Goal: Information Seeking & Learning: Learn about a topic

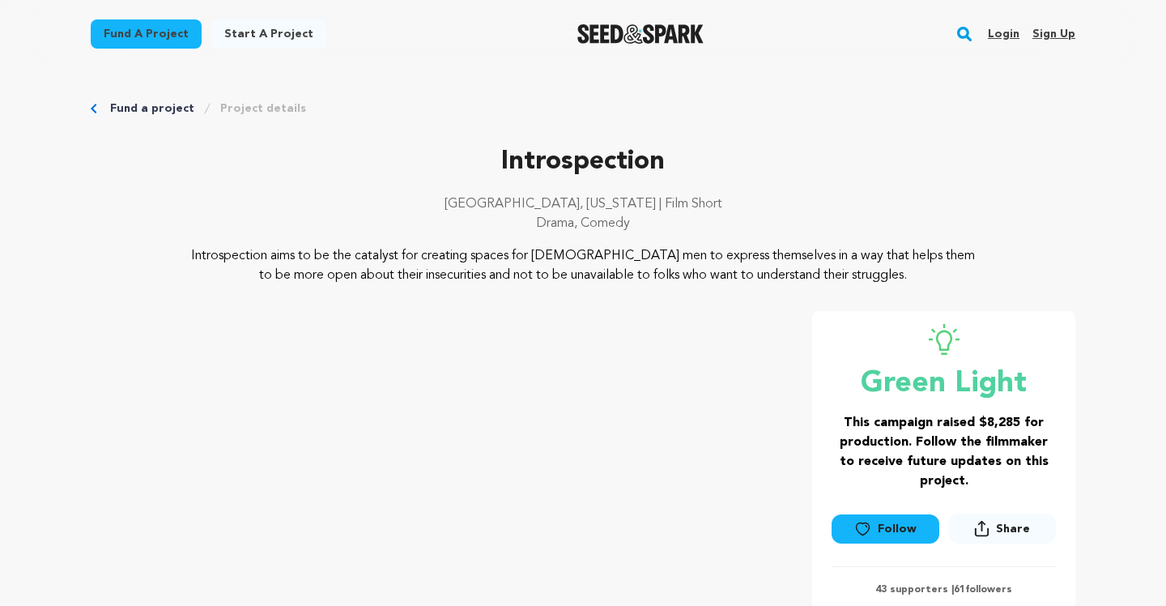
click at [505, 171] on p "Introspection" at bounding box center [583, 161] width 984 height 39
drag, startPoint x: 488, startPoint y: 156, endPoint x: 863, endPoint y: 274, distance: 393.0
click at [863, 274] on div "Introspection [GEOGRAPHIC_DATA], [US_STATE] | Film Short Drama, Comedy Introspe…" at bounding box center [583, 213] width 984 height 142
copy div "Introspection [GEOGRAPHIC_DATA], [US_STATE] | Film Short Drama, Comedy Introspe…"
click at [729, 282] on p "Introspection aims to be the catalyst for creating spaces for [DEMOGRAPHIC_DATA…" at bounding box center [583, 265] width 788 height 39
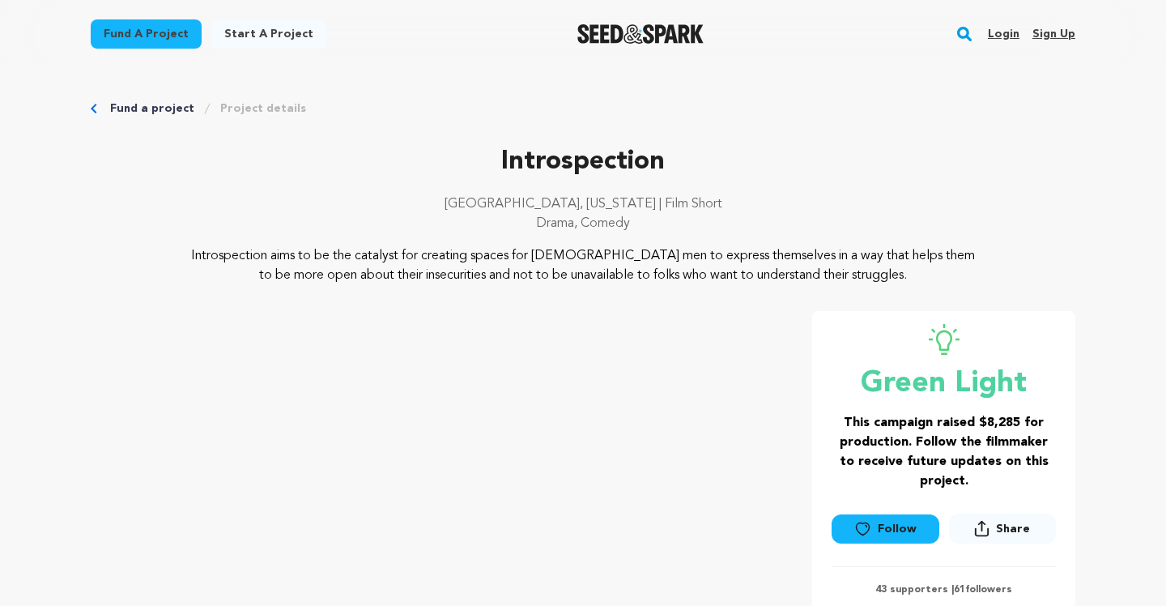
drag, startPoint x: 876, startPoint y: 275, endPoint x: 503, endPoint y: 155, distance: 392.2
click at [503, 155] on div "Introspection [GEOGRAPHIC_DATA], [US_STATE] | Film Short Drama, Comedy Introspe…" at bounding box center [583, 213] width 984 height 142
copy div "Introspection [GEOGRAPHIC_DATA], [US_STATE] | Film Short Drama, Comedy Introspe…"
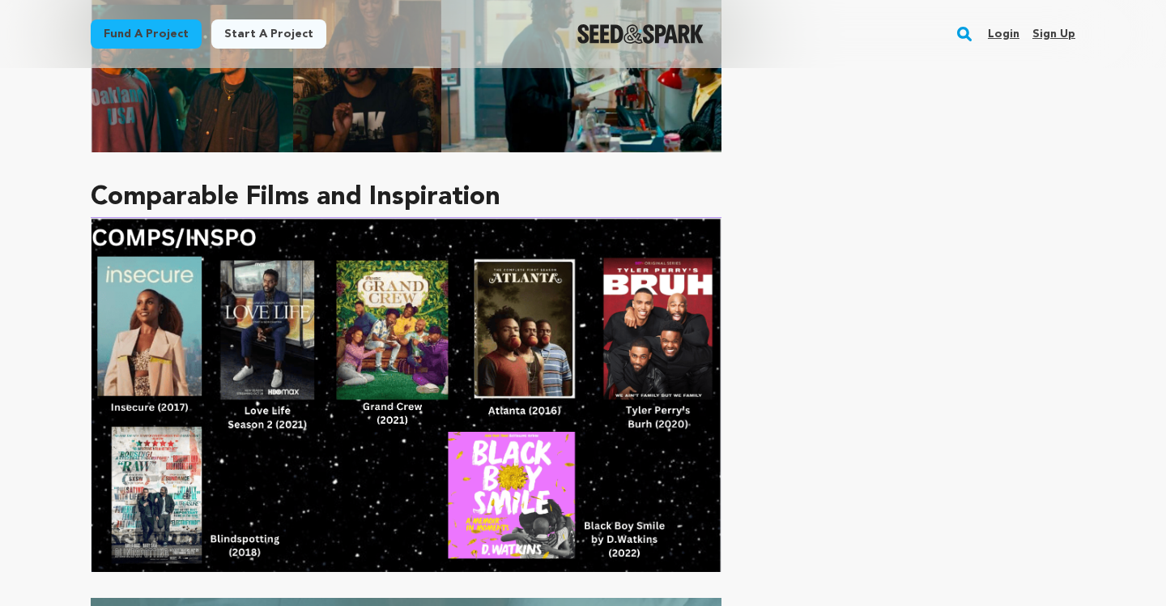
scroll to position [3568, 0]
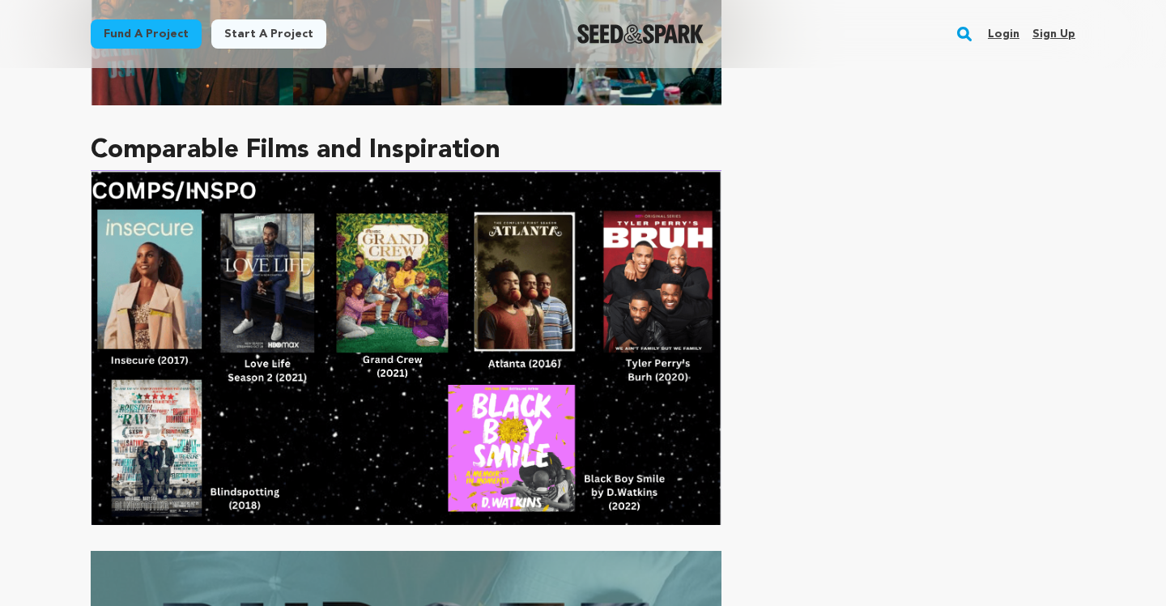
drag, startPoint x: 87, startPoint y: 301, endPoint x: 531, endPoint y: 584, distance: 526.4
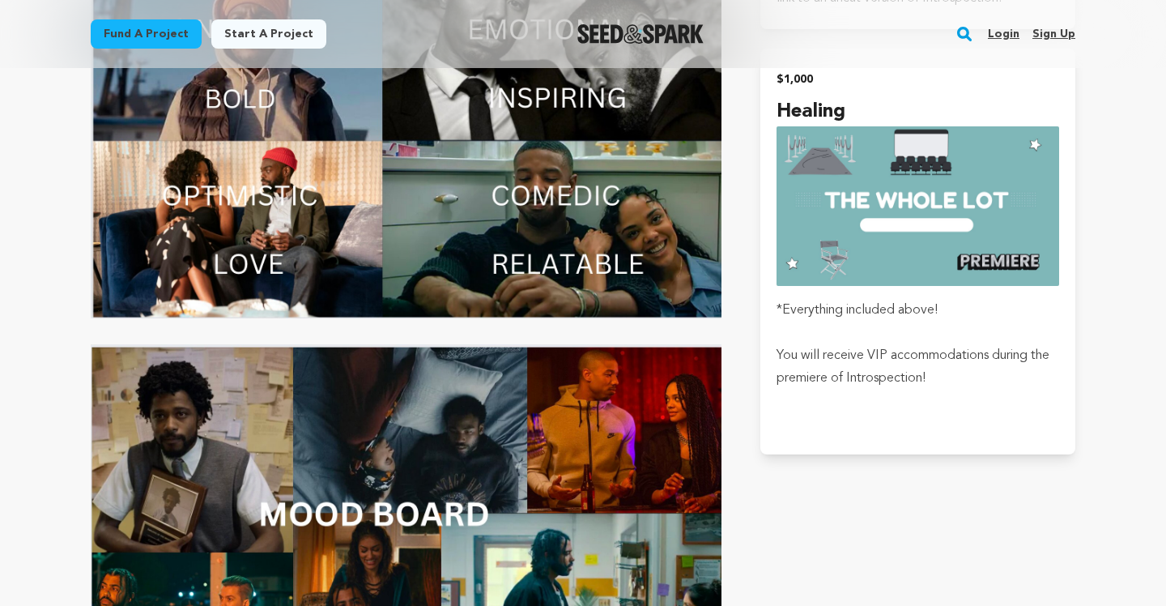
scroll to position [2866, 0]
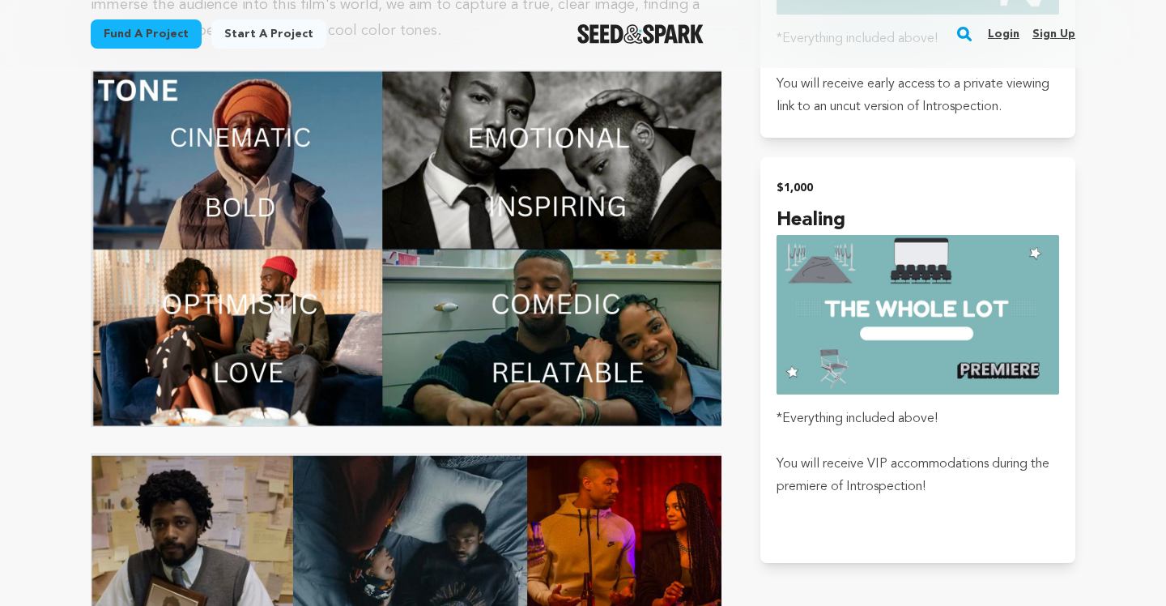
copy div "Loremip Dolorsita Con adip elits doeius tem incididu, Utla Etdol magnaali en ad…"
